Goal: Information Seeking & Learning: Learn about a topic

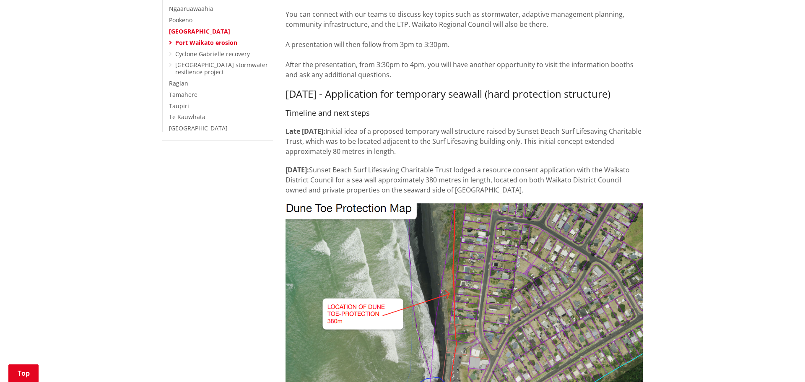
scroll to position [232, 0]
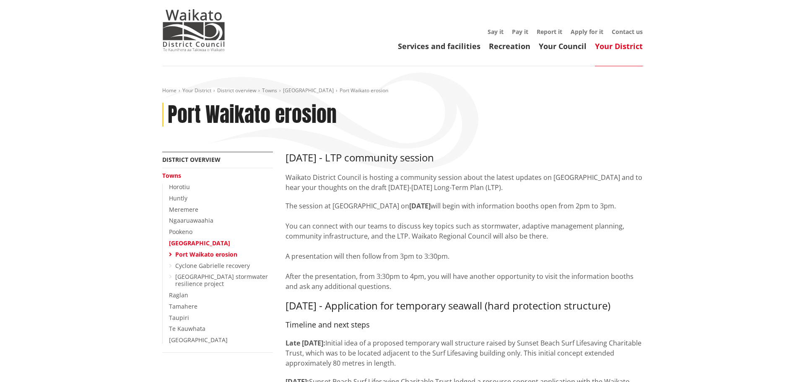
scroll to position [18, 0]
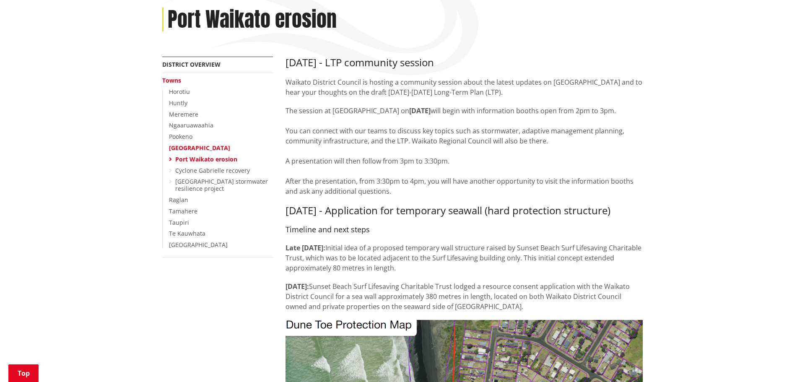
scroll to position [114, 0]
